Goal: Task Accomplishment & Management: Use online tool/utility

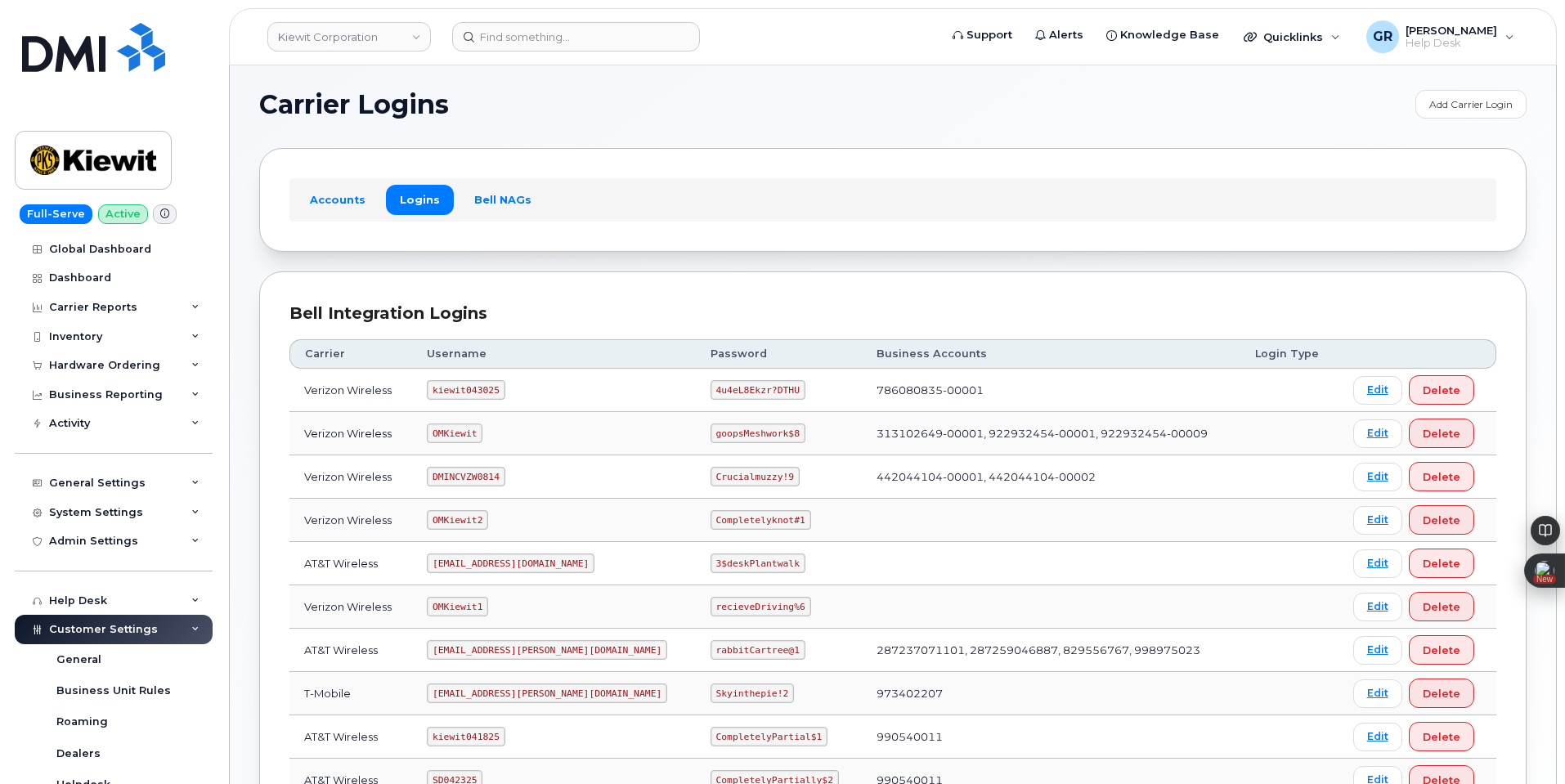
scroll to position [82, 0]
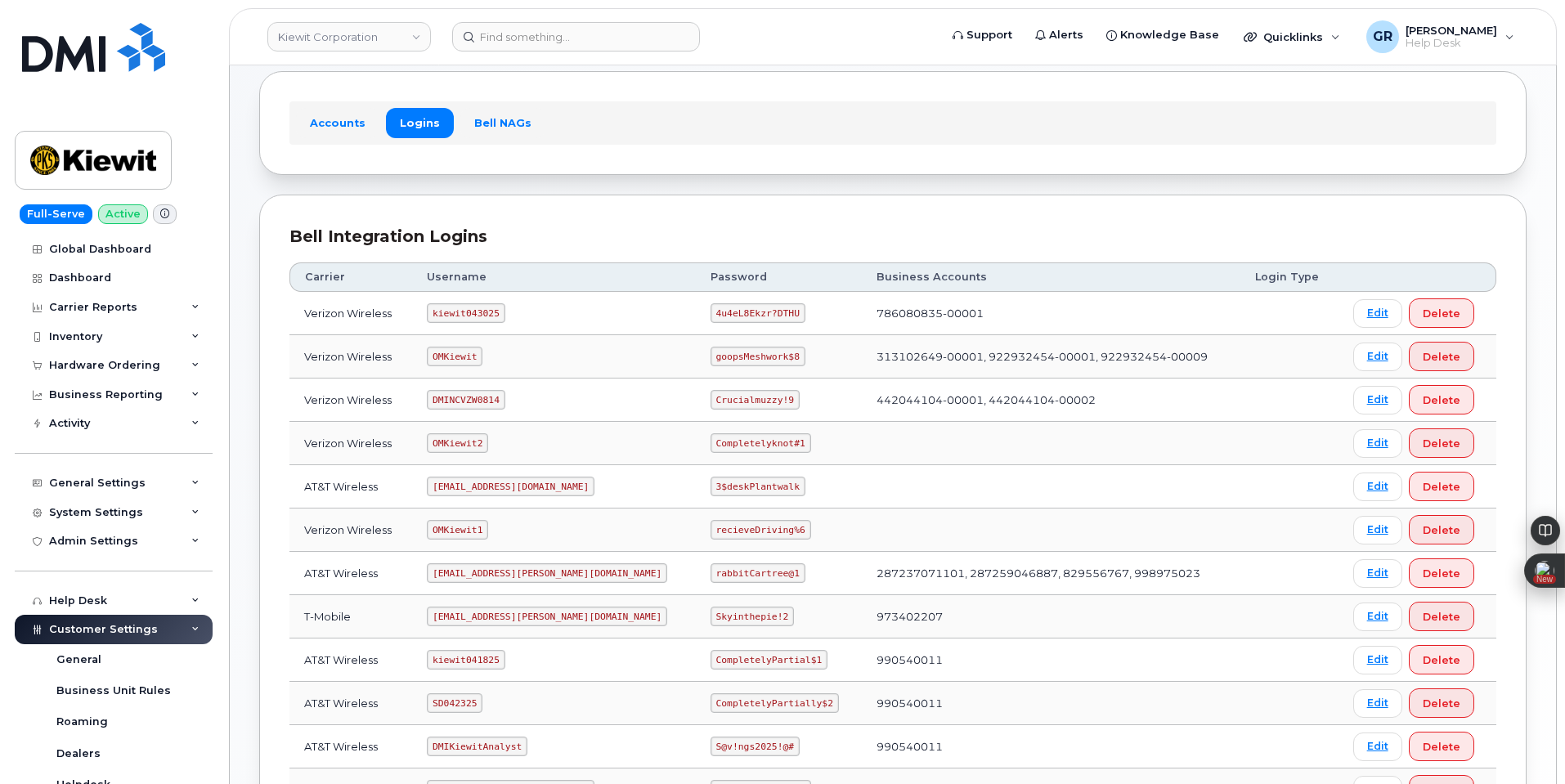
click at [471, 316] on code "kiewit043025" at bounding box center [465, 313] width 77 height 20
click at [467, 361] on code "OMKiewit" at bounding box center [454, 356] width 55 height 20
click at [472, 354] on code "OMKiewit" at bounding box center [454, 356] width 55 height 20
copy code "OMKiewit"
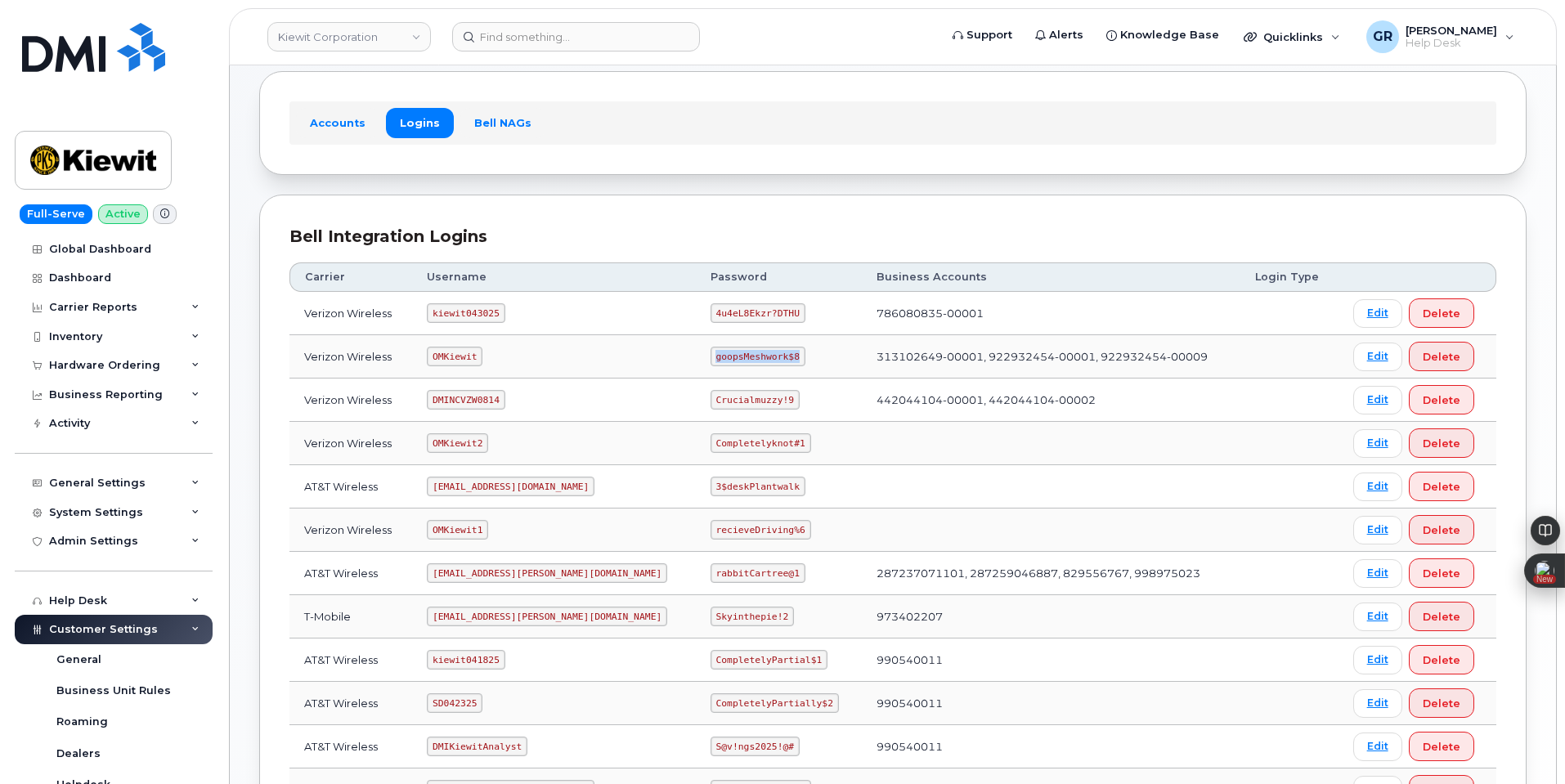
drag, startPoint x: 663, startPoint y: 359, endPoint x: 778, endPoint y: 347, distance: 115.6
click at [778, 347] on td "goopsMeshwork$8" at bounding box center [779, 356] width 166 height 43
copy code "goopsMeshwork$8"
click at [551, 41] on input at bounding box center [576, 36] width 248 height 30
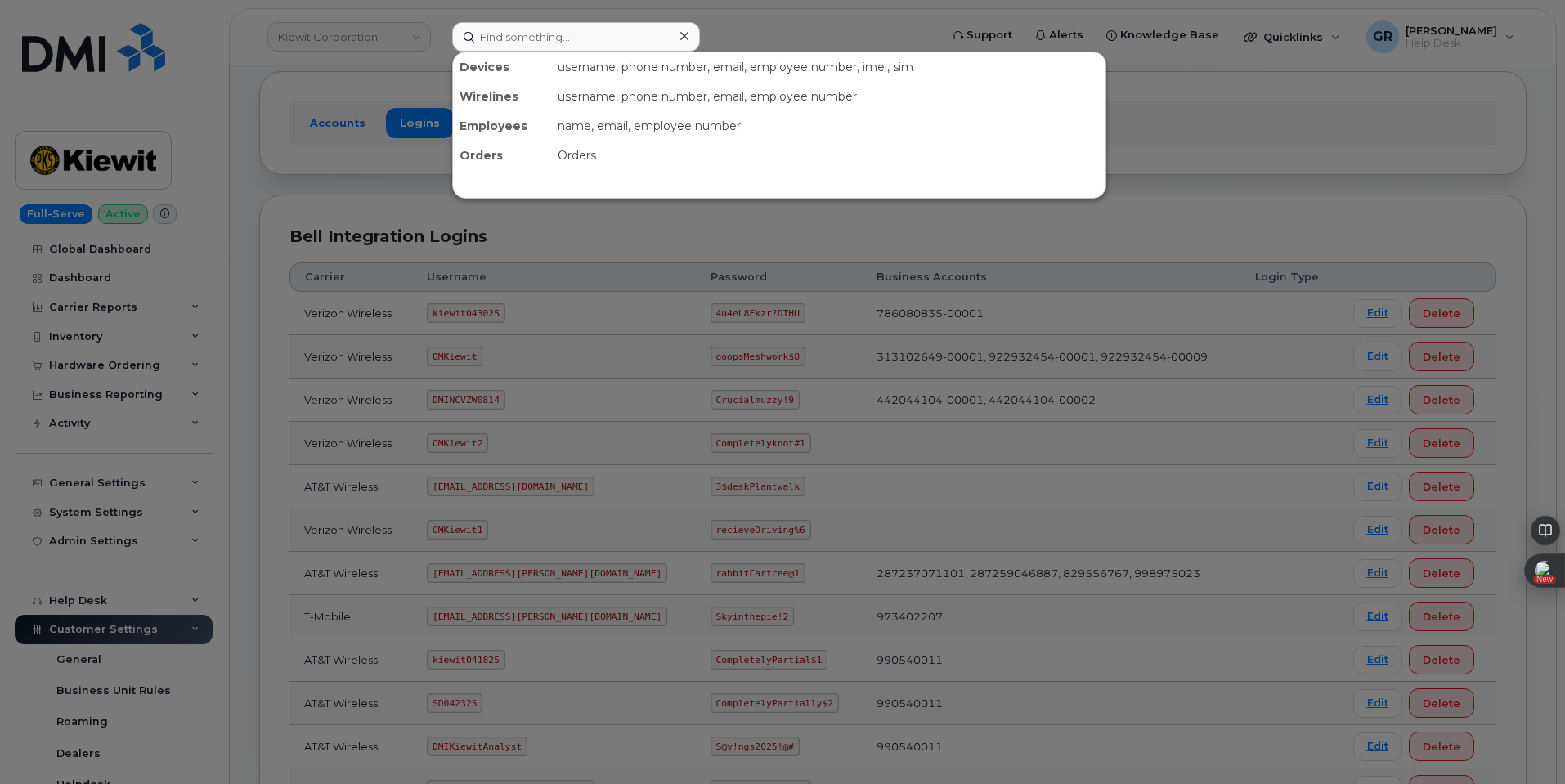
click at [392, 183] on div at bounding box center [782, 392] width 1565 height 784
